Goal: Task Accomplishment & Management: Complete application form

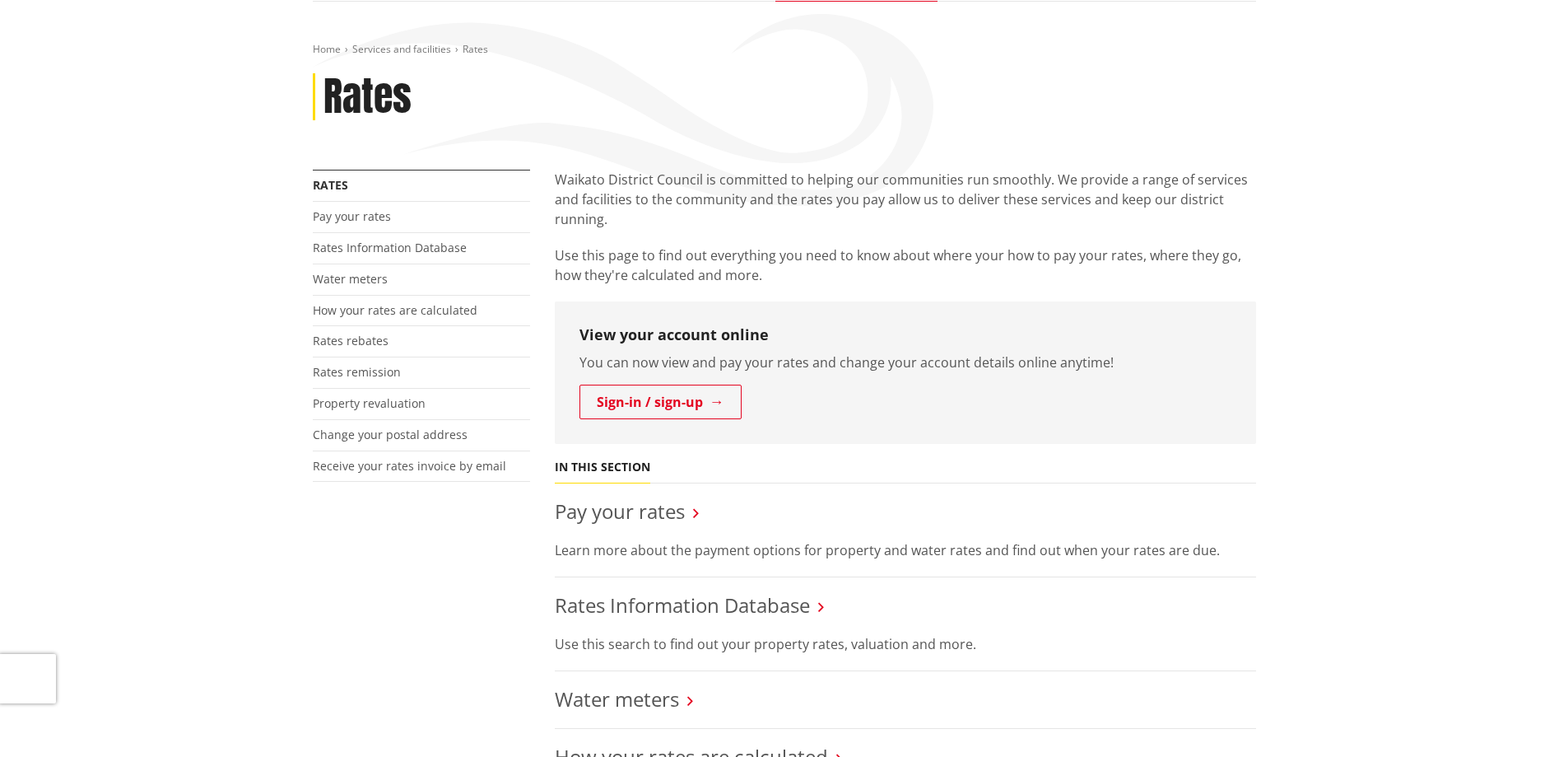
scroll to position [165, 0]
drag, startPoint x: 377, startPoint y: 464, endPoint x: 453, endPoint y: 464, distance: 76.0
click at [377, 464] on link "Receive your rates invoice by email" at bounding box center [410, 464] width 193 height 16
